Goal: Transaction & Acquisition: Purchase product/service

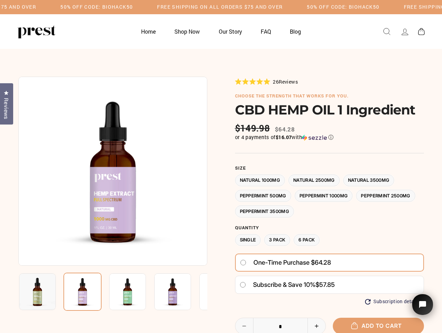
click at [221, 166] on div at bounding box center [220, 253] width 405 height 352
click at [133, 7] on h5 "50% OFF CODE: BIOHACK50" at bounding box center [96, 7] width 72 height 6
click at [113, 171] on img at bounding box center [112, 171] width 189 height 189
click at [113, 291] on img at bounding box center [127, 291] width 37 height 37
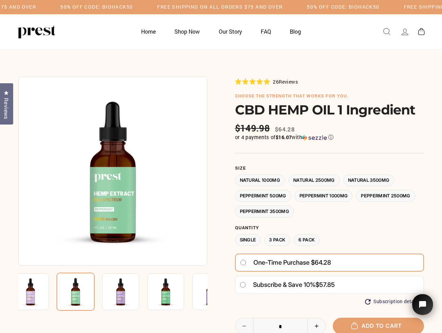
click at [37, 291] on img at bounding box center [30, 291] width 37 height 37
click at [82, 291] on img at bounding box center [75, 291] width 38 height 38
click at [128, 291] on img at bounding box center [120, 291] width 37 height 37
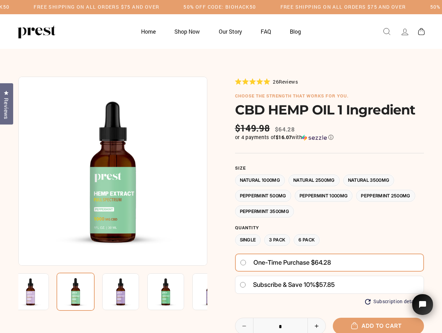
click at [128, 291] on img at bounding box center [120, 291] width 37 height 37
